Goal: Browse casually

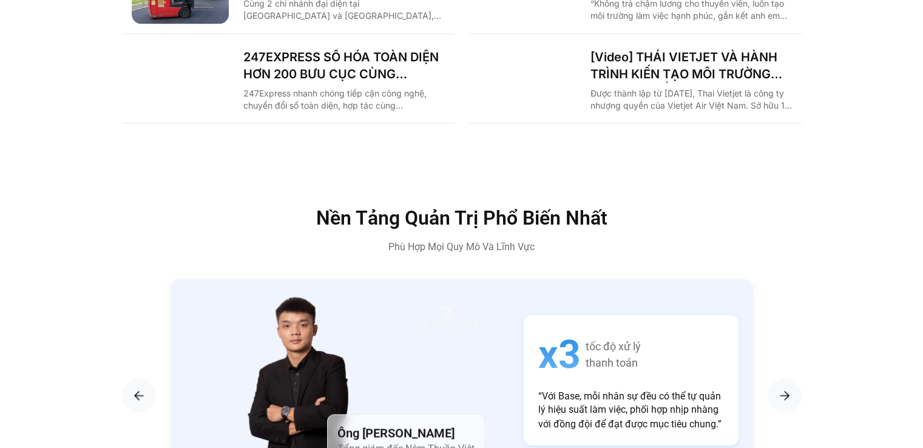
scroll to position [1906, 0]
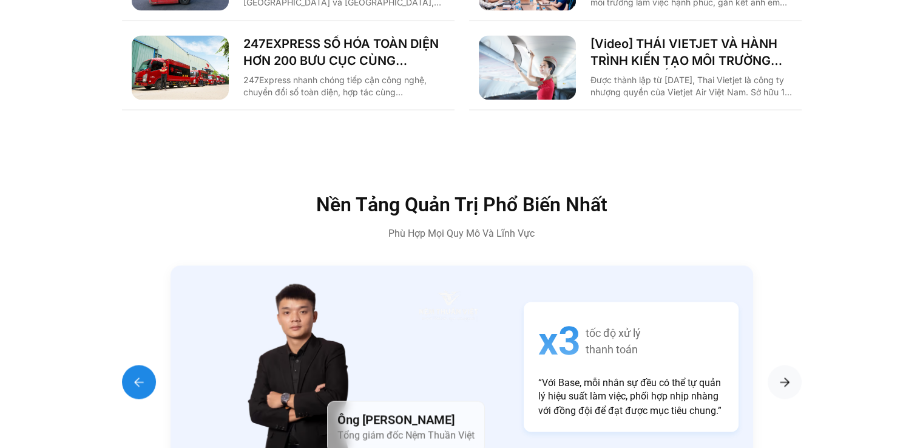
click at [140, 374] on img "Previous slide" at bounding box center [139, 381] width 15 height 15
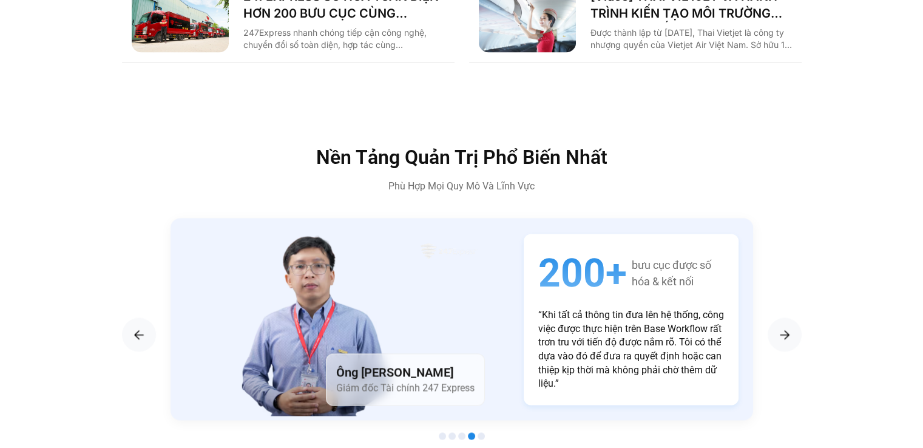
scroll to position [1967, 0]
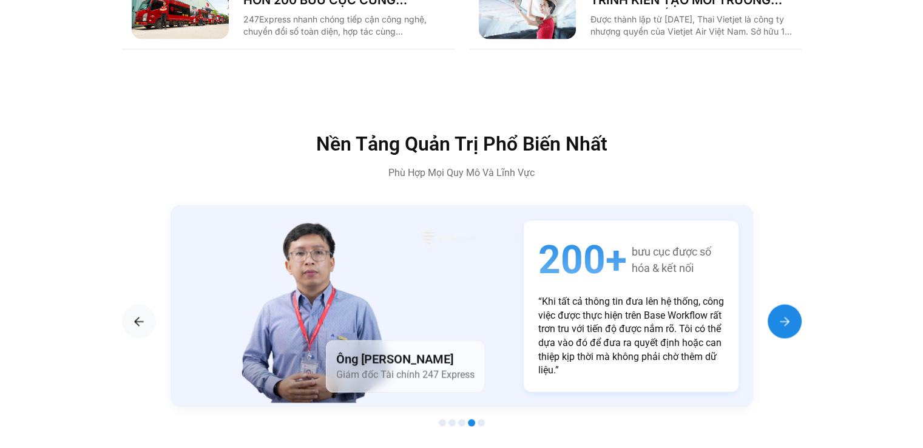
click at [780, 314] on img "Next slide" at bounding box center [785, 321] width 15 height 15
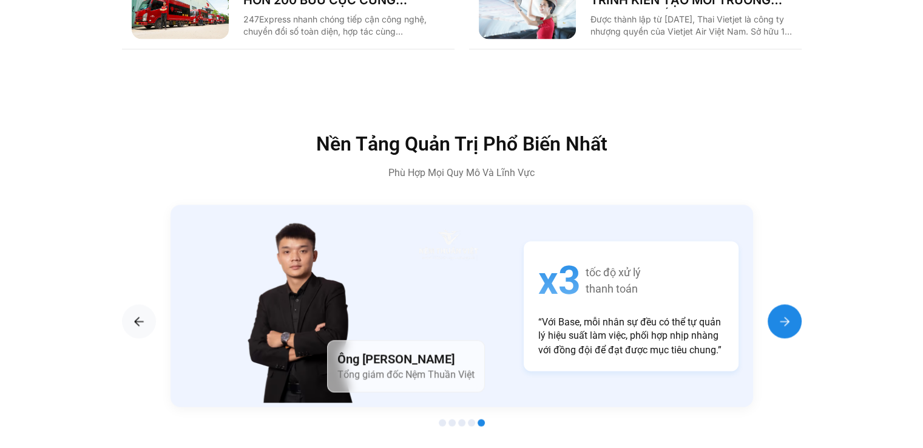
click at [780, 314] on img "Next slide" at bounding box center [785, 321] width 15 height 15
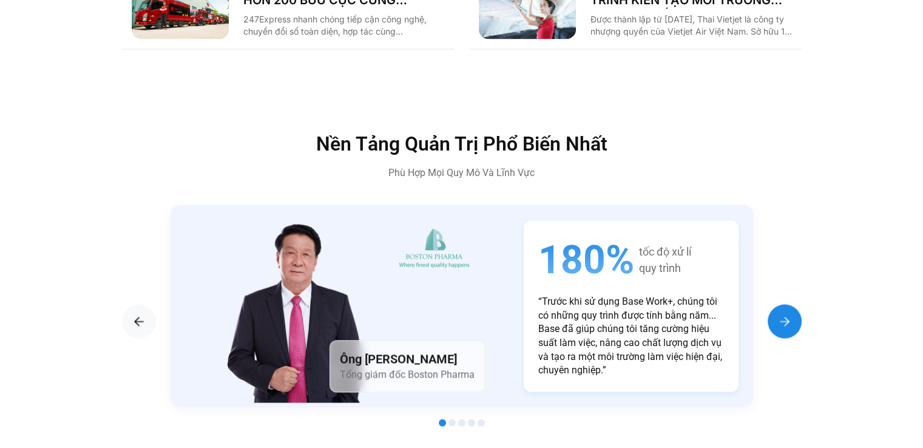
click at [780, 314] on img "Next slide" at bounding box center [785, 321] width 15 height 15
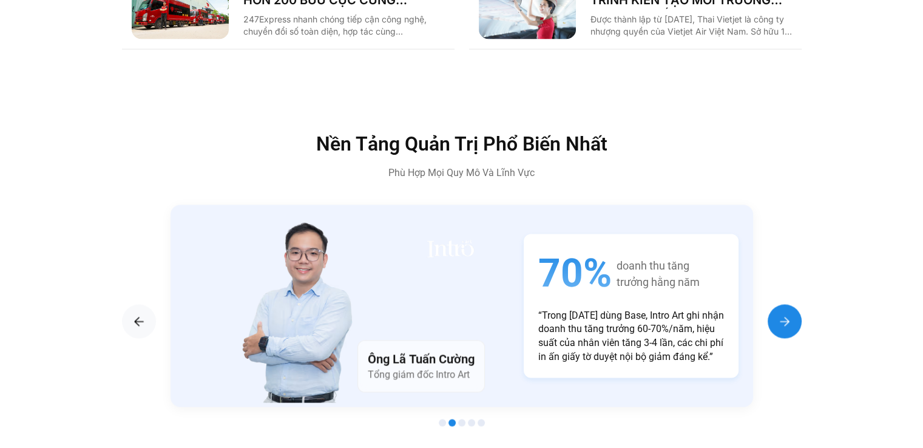
click at [790, 314] on img "Next slide" at bounding box center [785, 321] width 15 height 15
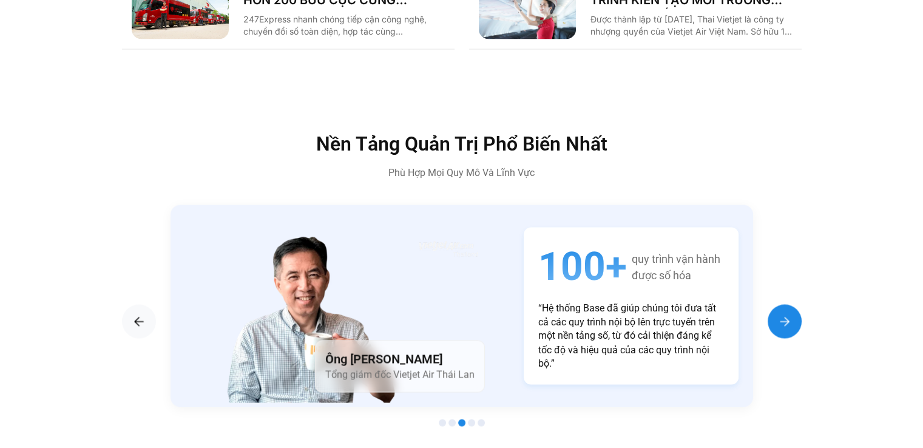
click at [782, 314] on img "Next slide" at bounding box center [785, 321] width 15 height 15
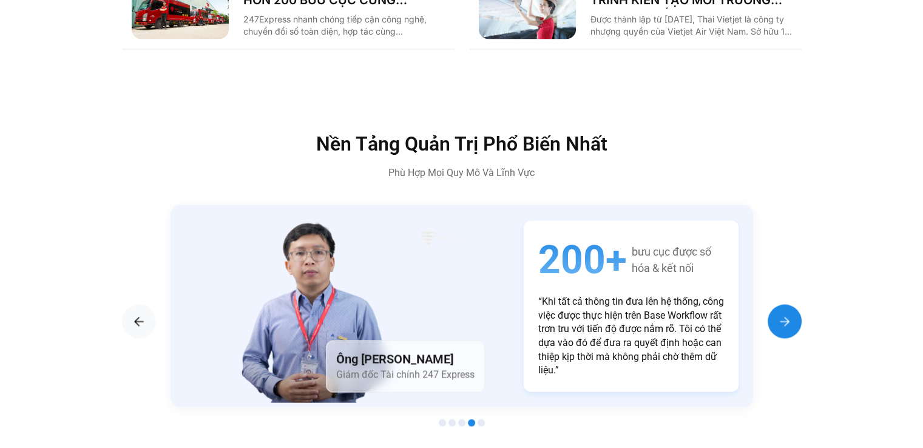
click at [782, 314] on img "Next slide" at bounding box center [785, 321] width 15 height 15
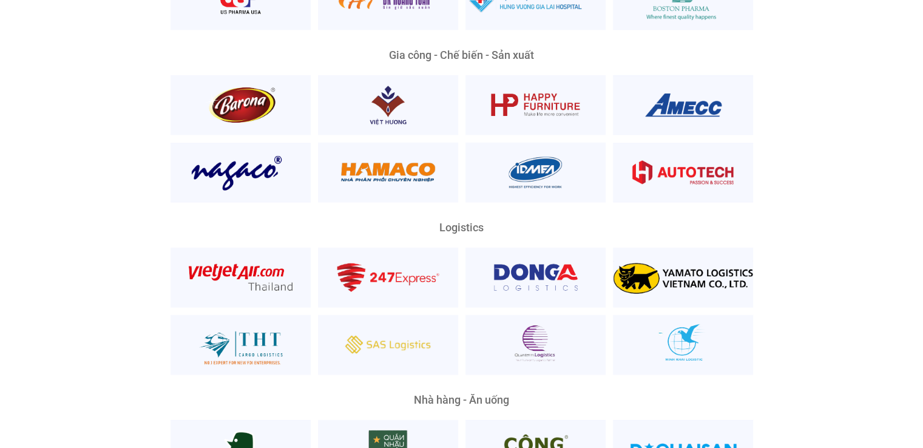
scroll to position [2756, 0]
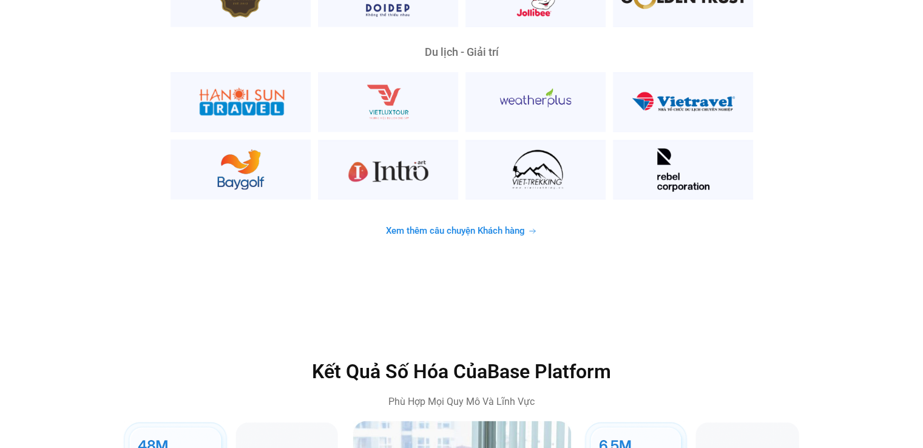
click at [499, 226] on span "Xem thêm câu chuyện Khách hàng" at bounding box center [455, 230] width 139 height 9
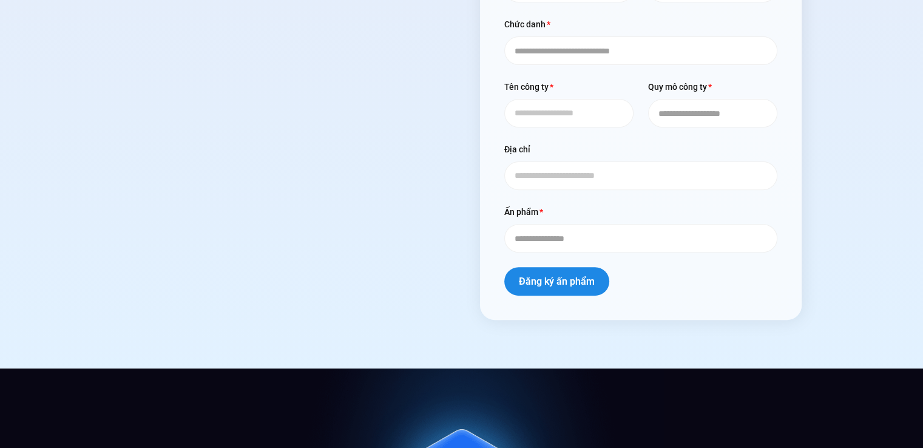
scroll to position [5038, 0]
